Goal: Task Accomplishment & Management: Manage account settings

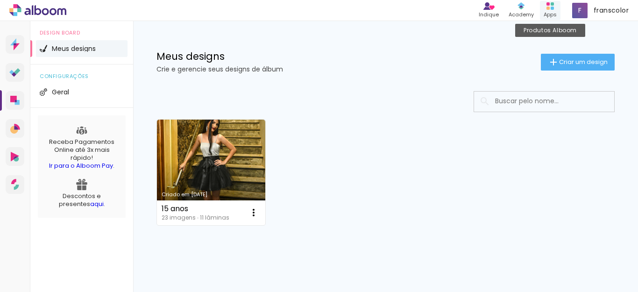
click at [551, 13] on div "Apps" at bounding box center [549, 15] width 13 height 8
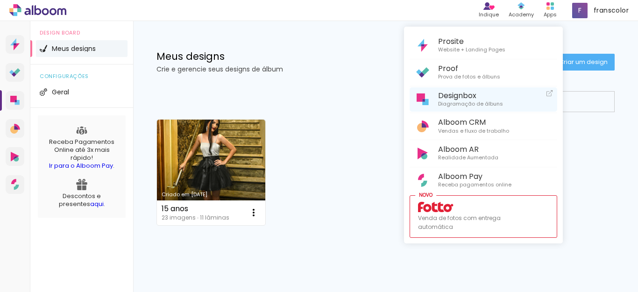
click at [493, 101] on span "Diagramação de álbuns" at bounding box center [470, 104] width 65 height 8
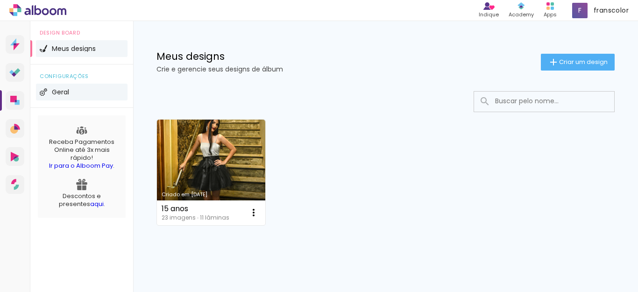
click at [65, 92] on span "Geral" at bounding box center [60, 92] width 17 height 7
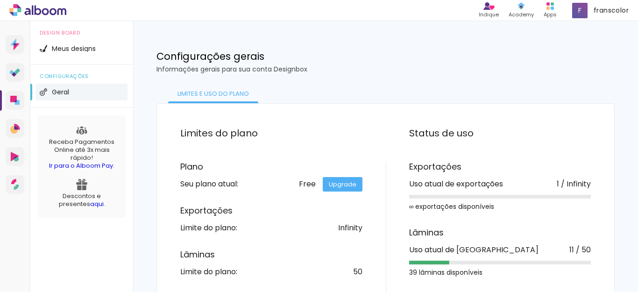
click at [337, 188] on link "Upgrade" at bounding box center [343, 184] width 40 height 14
